Goal: Book appointment/travel/reservation

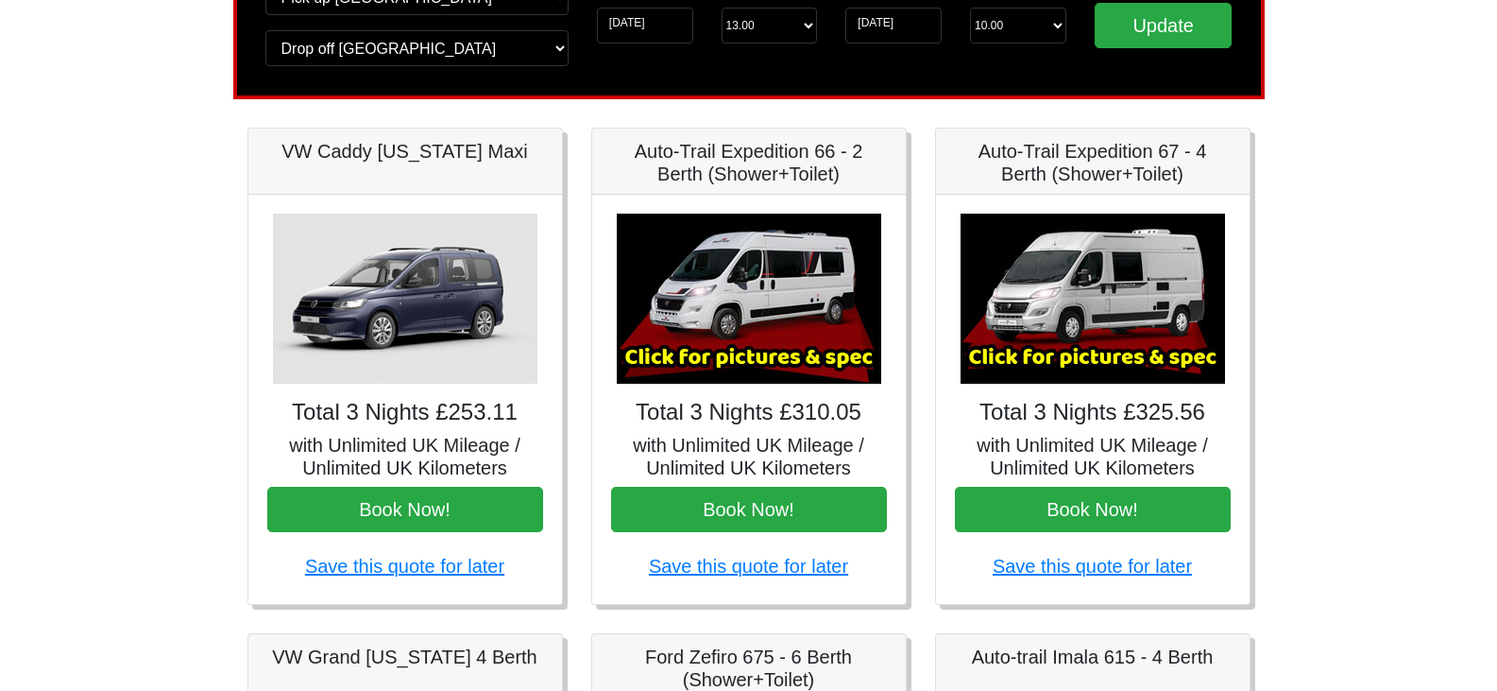
scroll to position [189, 0]
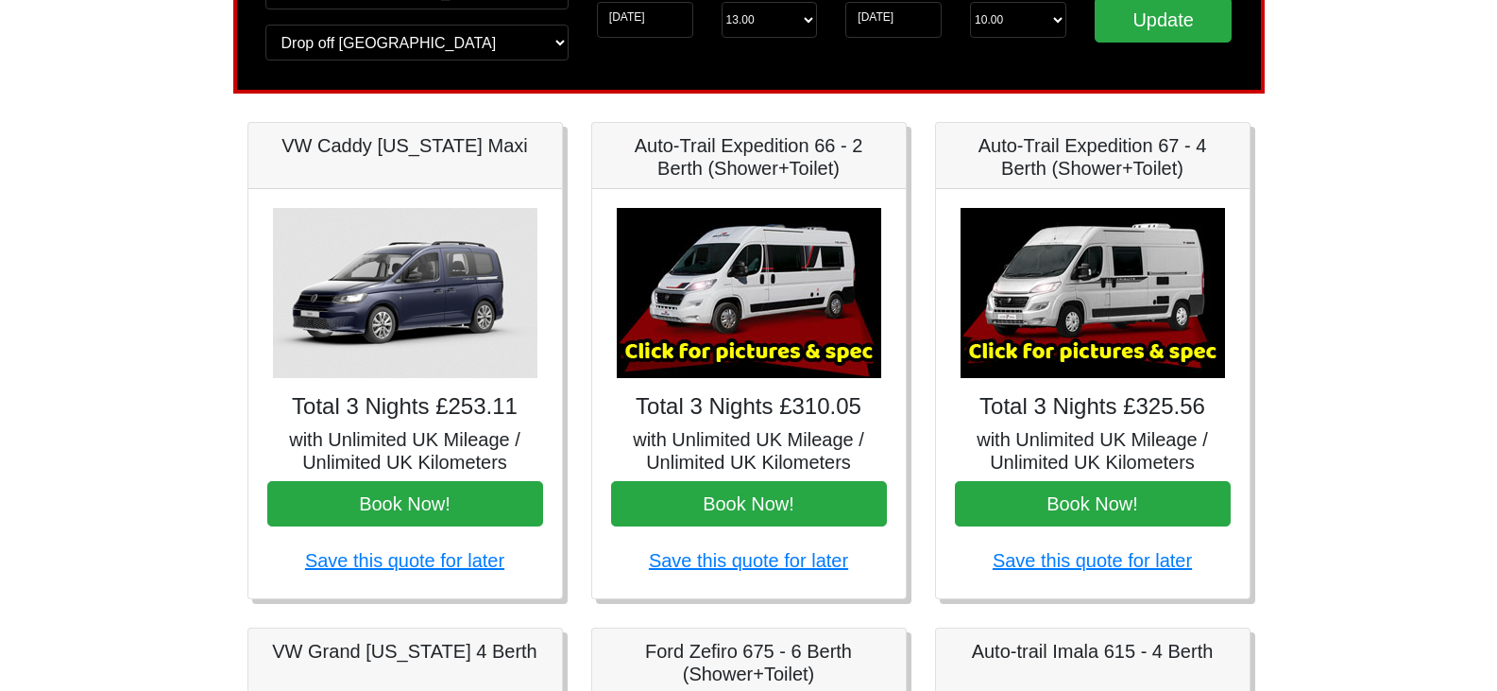
click at [762, 285] on img at bounding box center [749, 293] width 265 height 170
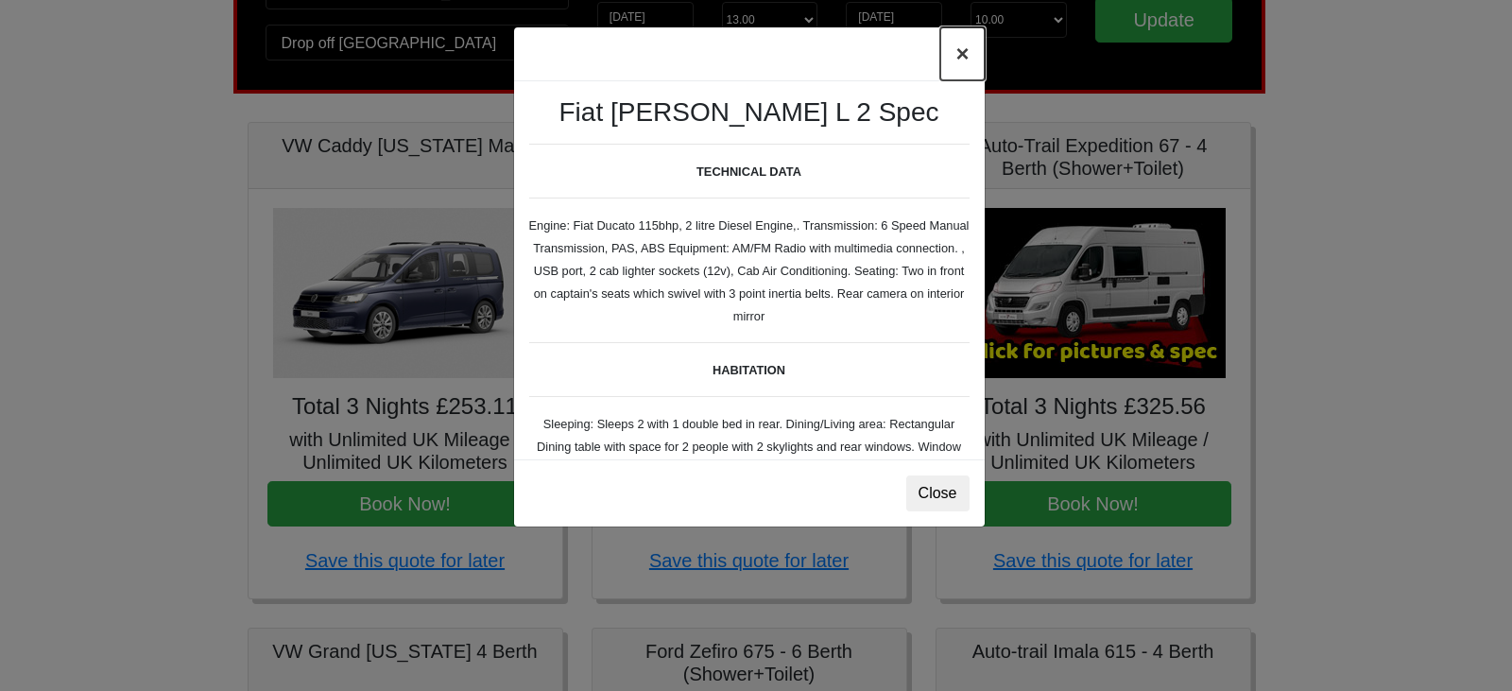
click at [965, 50] on button "×" at bounding box center [961, 53] width 43 height 53
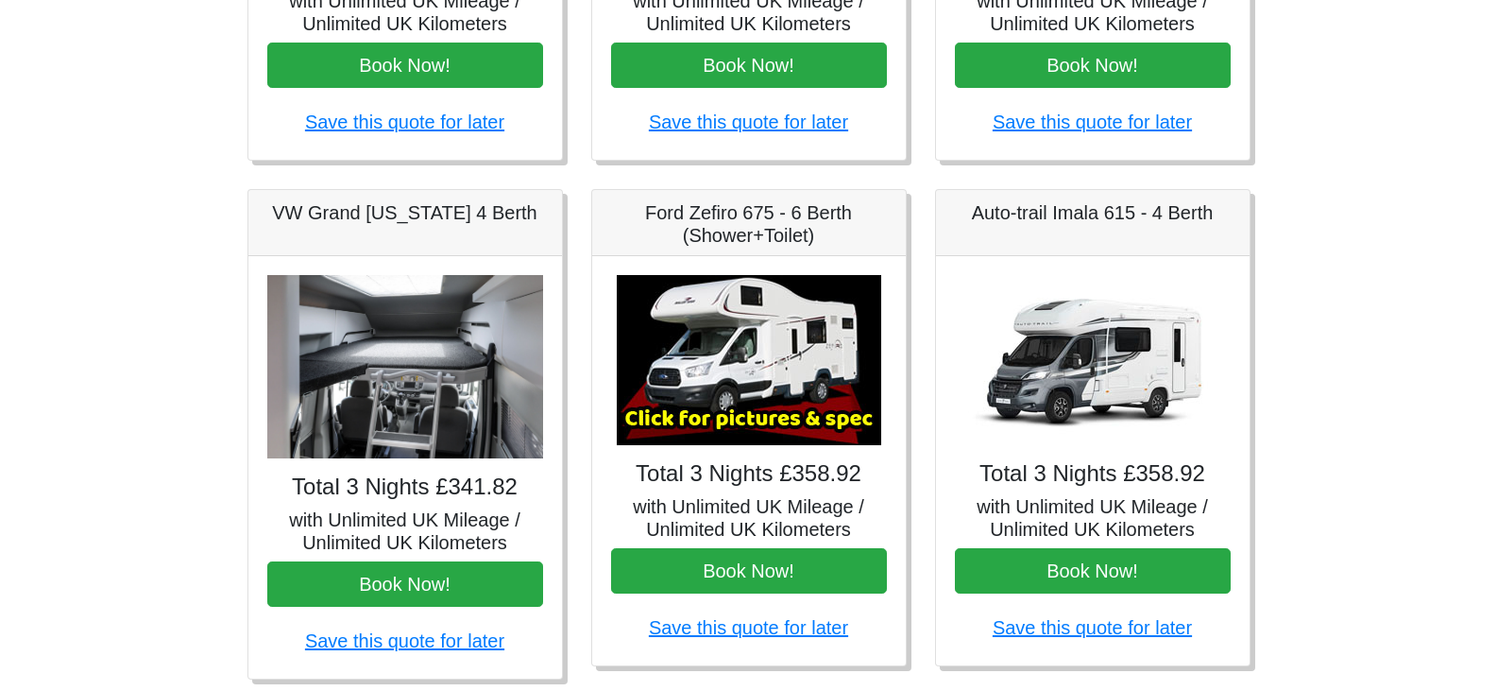
scroll to position [661, 0]
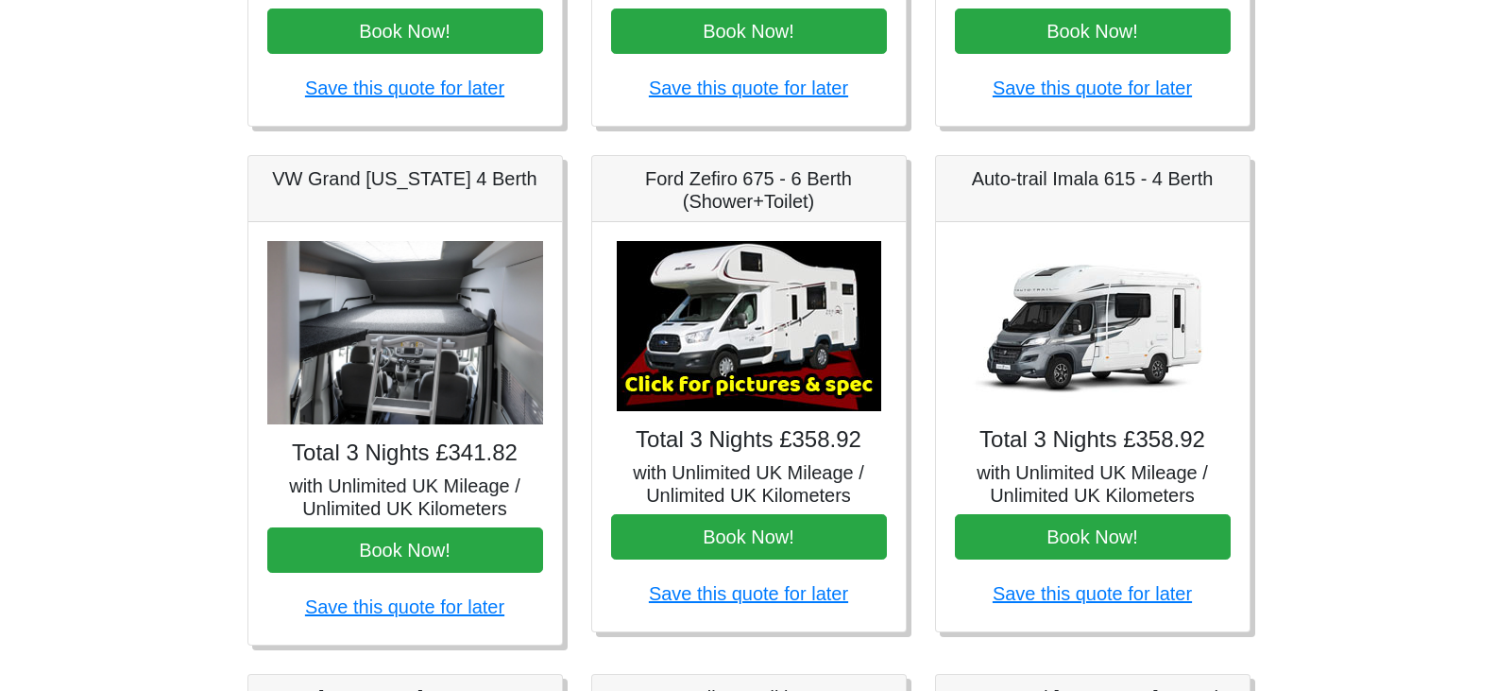
click at [467, 344] on img at bounding box center [405, 333] width 276 height 184
click at [376, 352] on img at bounding box center [405, 333] width 276 height 184
click at [406, 388] on img at bounding box center [405, 333] width 276 height 184
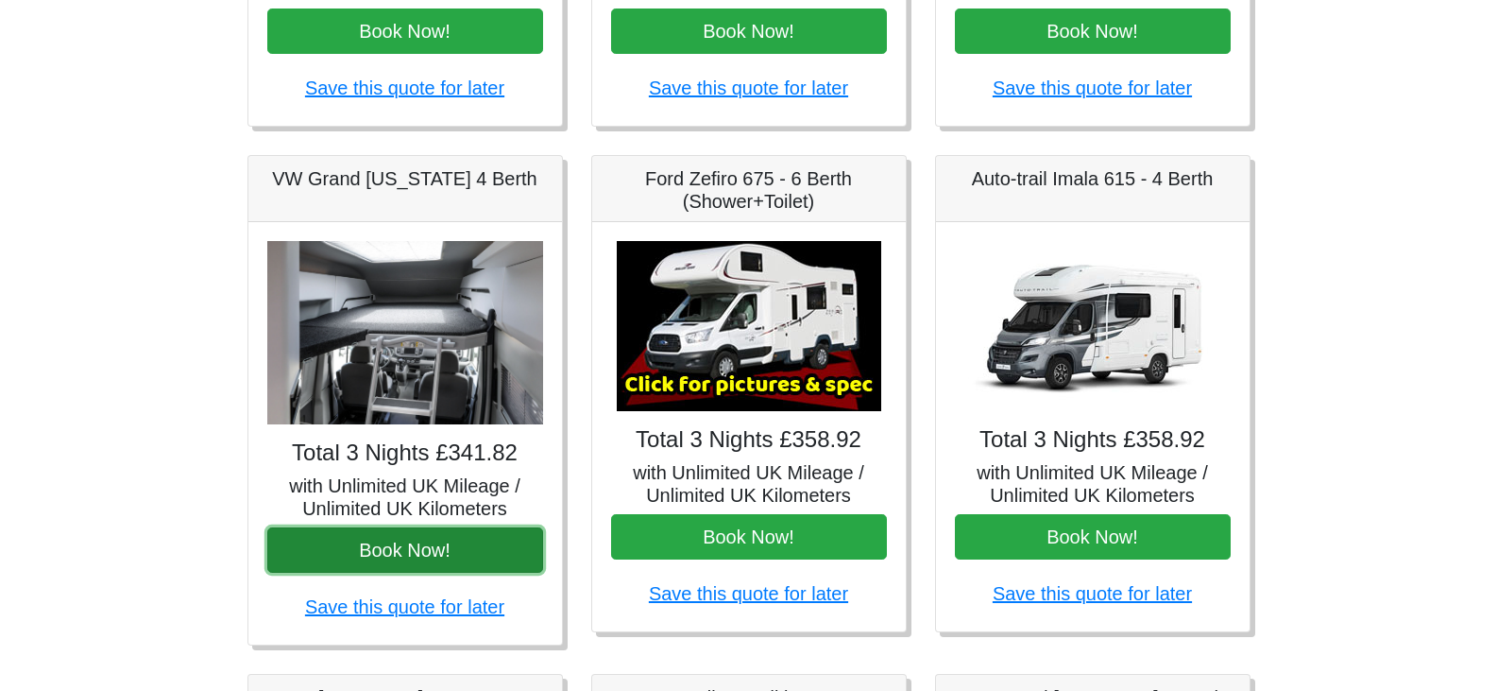
click at [404, 555] on button "Book Now!" at bounding box center [405, 549] width 276 height 45
click at [424, 553] on button "Book Now!" at bounding box center [405, 549] width 276 height 45
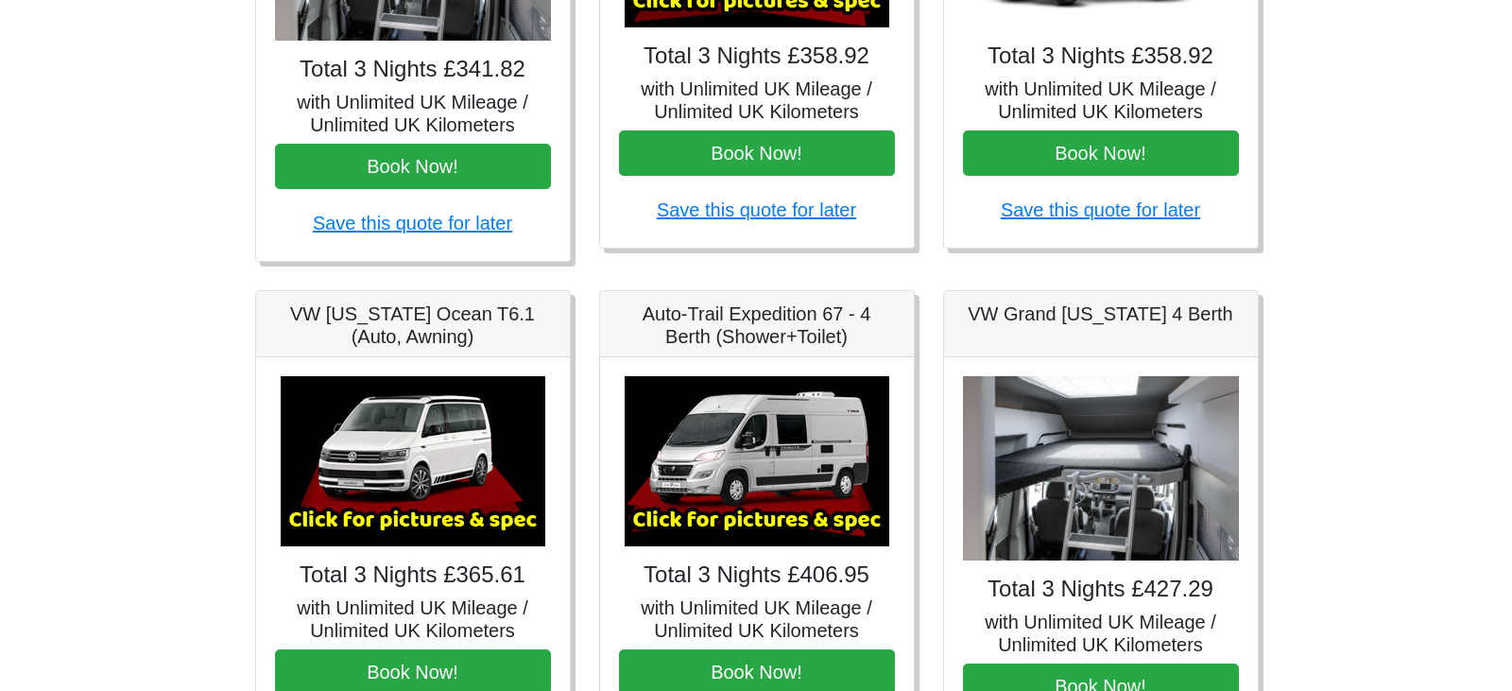
scroll to position [1134, 0]
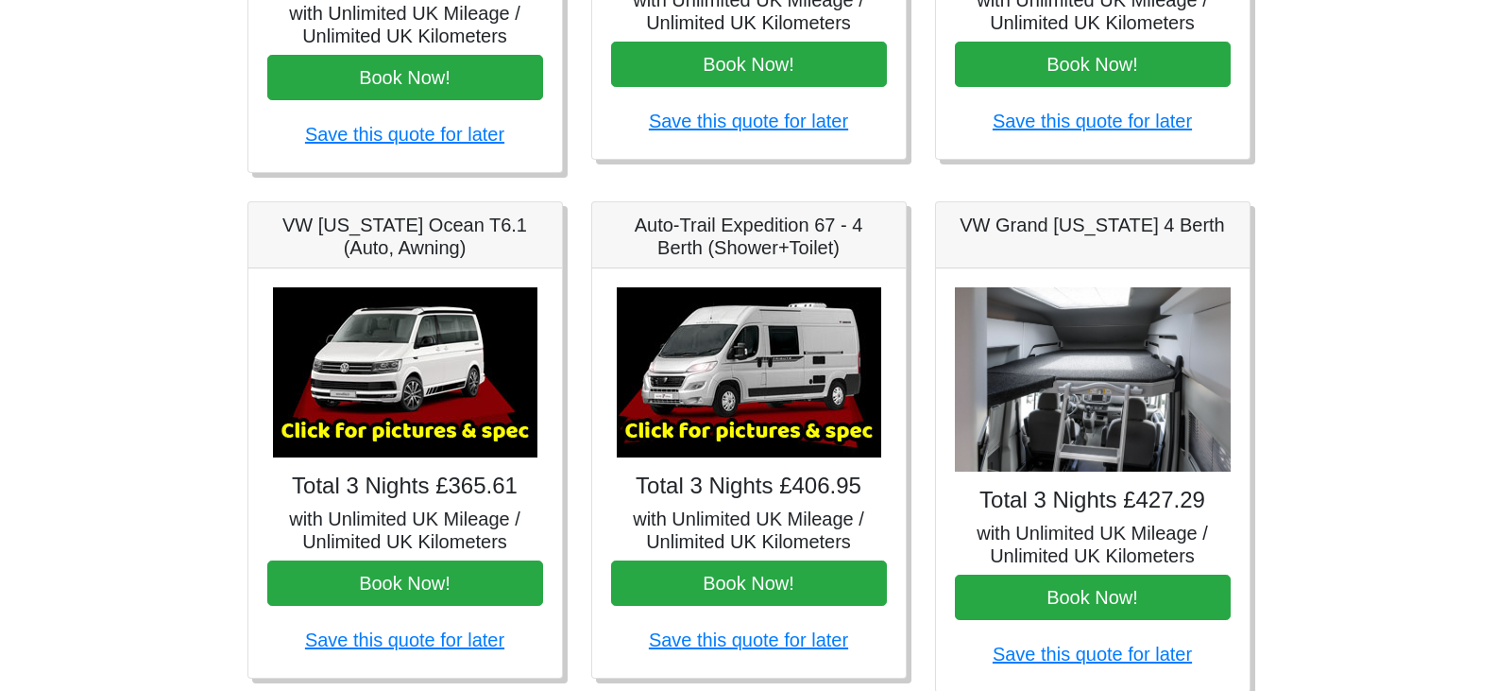
click at [414, 386] on img at bounding box center [405, 372] width 265 height 170
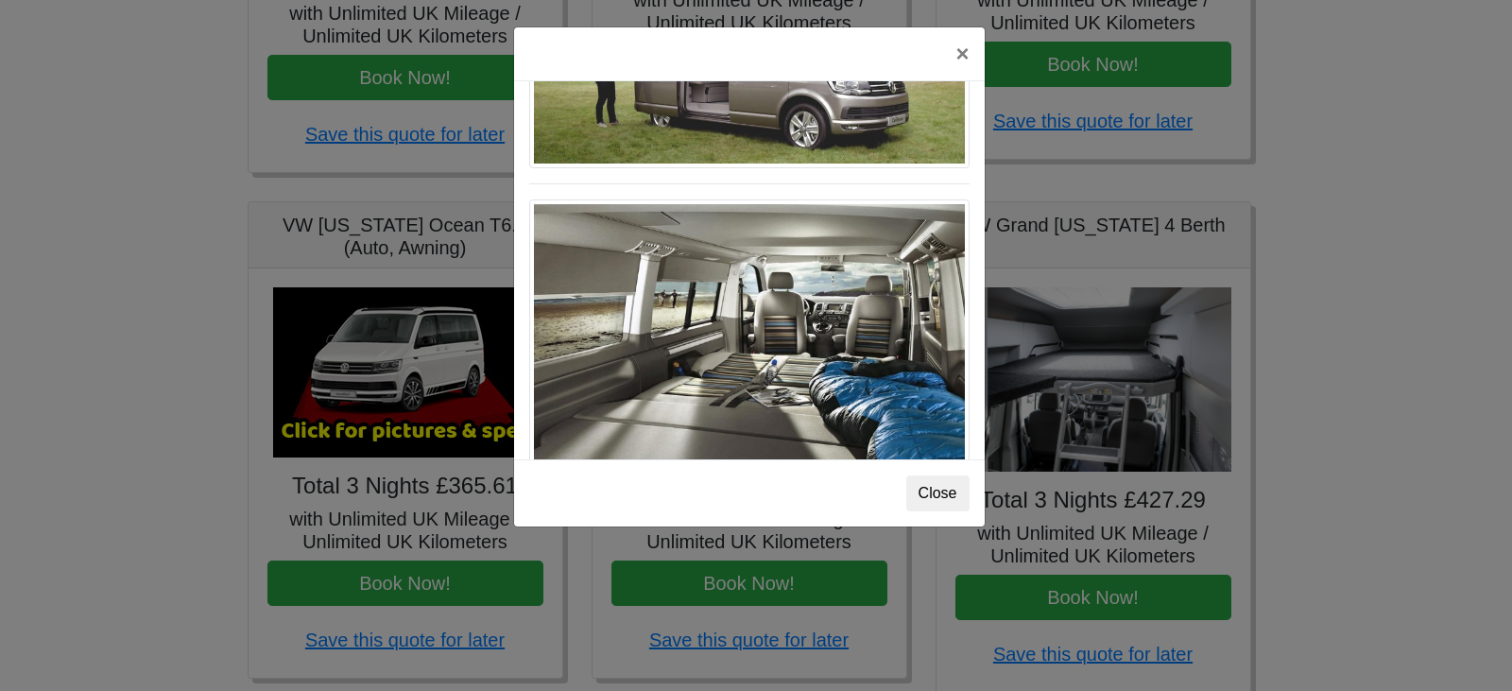
scroll to position [2060, 0]
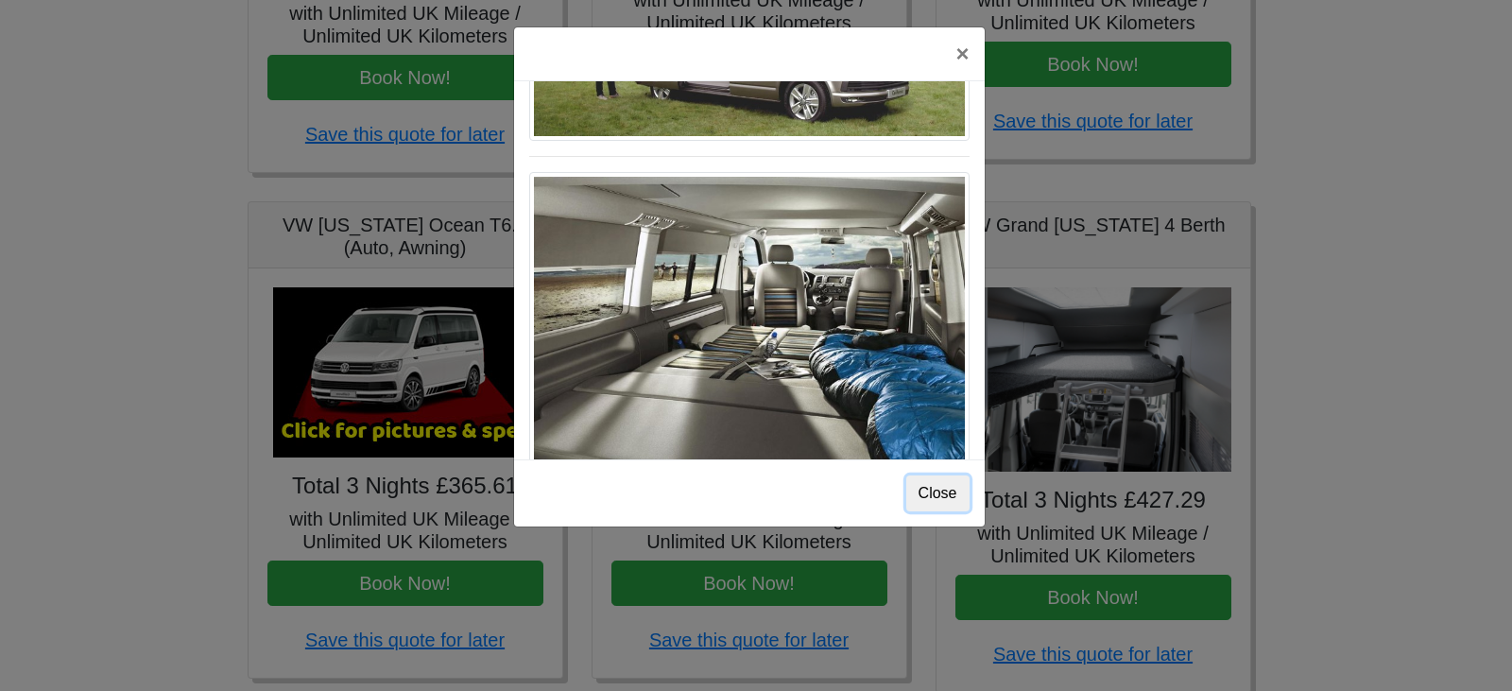
click at [941, 491] on button "Close" at bounding box center [937, 493] width 63 height 36
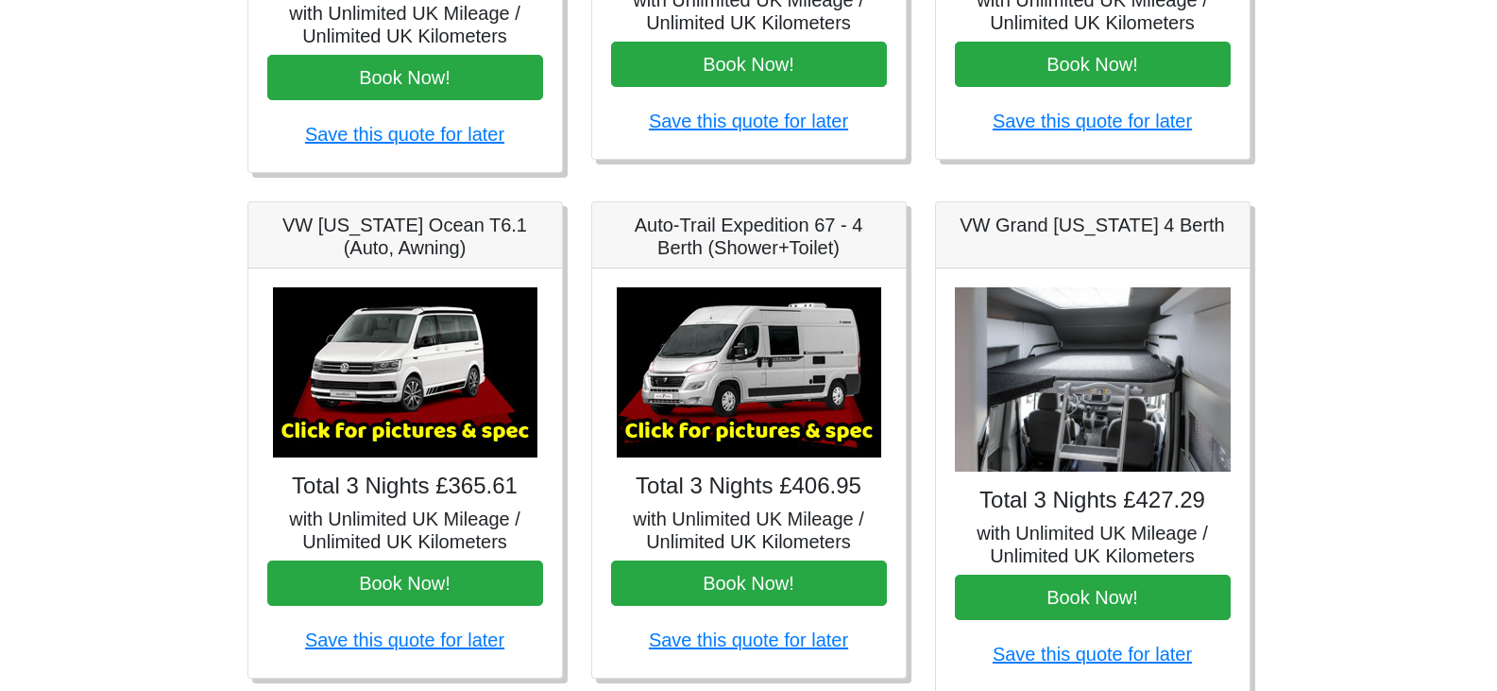
click at [794, 339] on img at bounding box center [749, 372] width 265 height 170
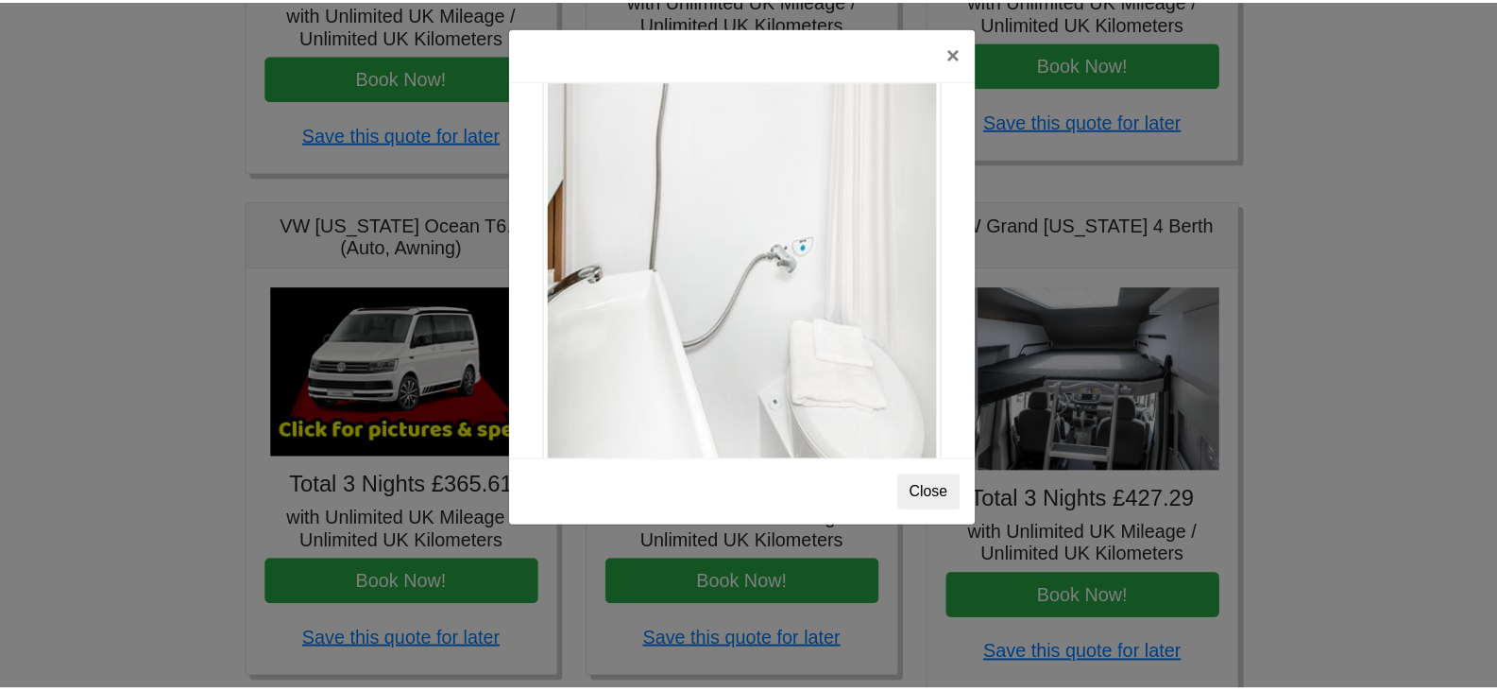
scroll to position [2557, 0]
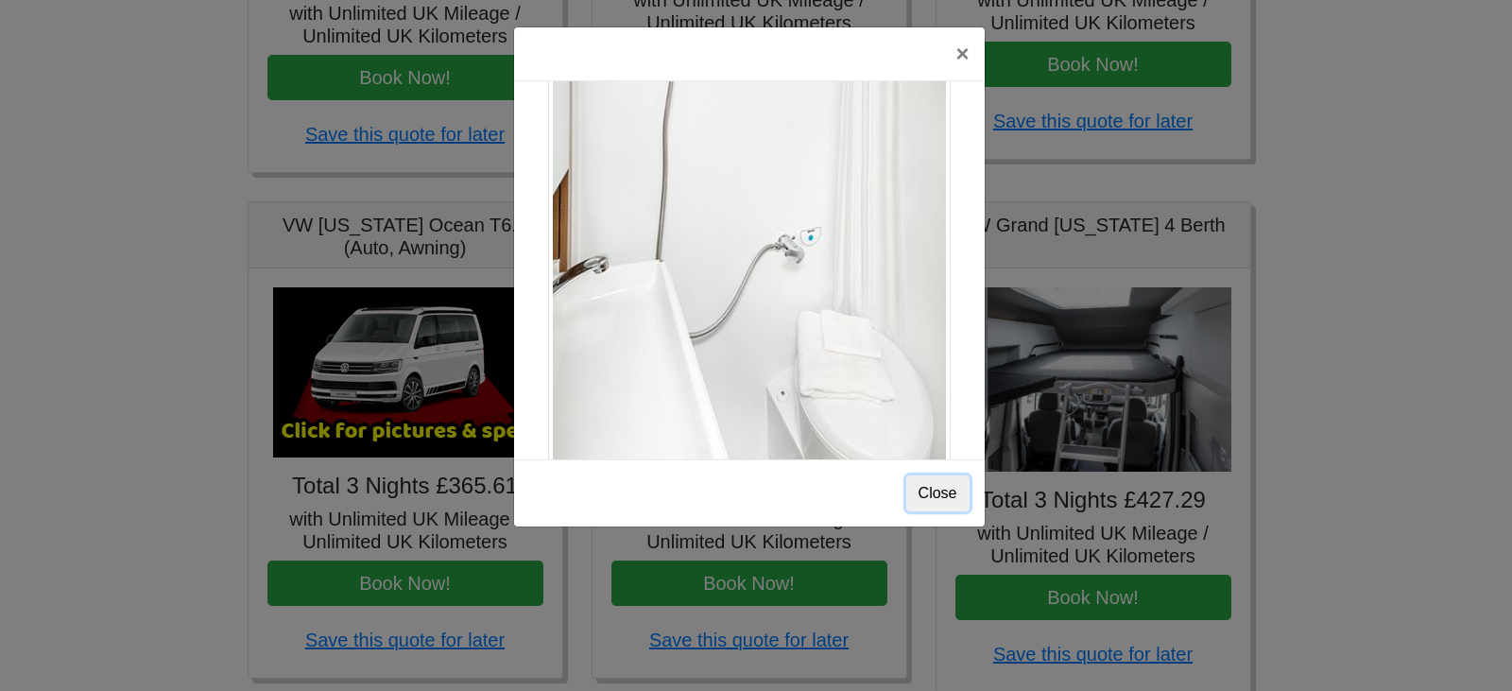
click at [935, 493] on button "Close" at bounding box center [937, 493] width 63 height 36
